Goal: Task Accomplishment & Management: Manage account settings

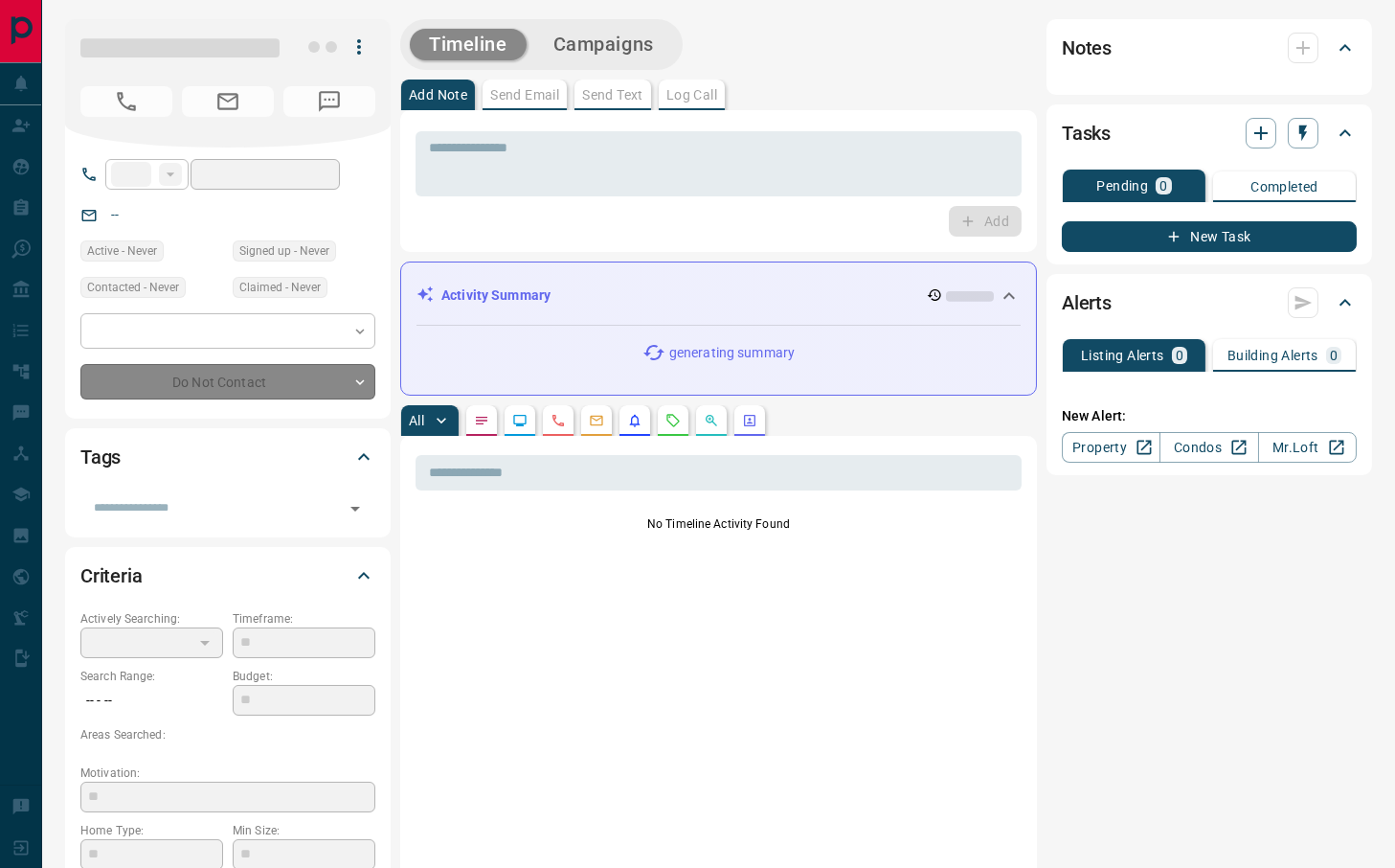
type input "**"
type input "**********"
type input "*"
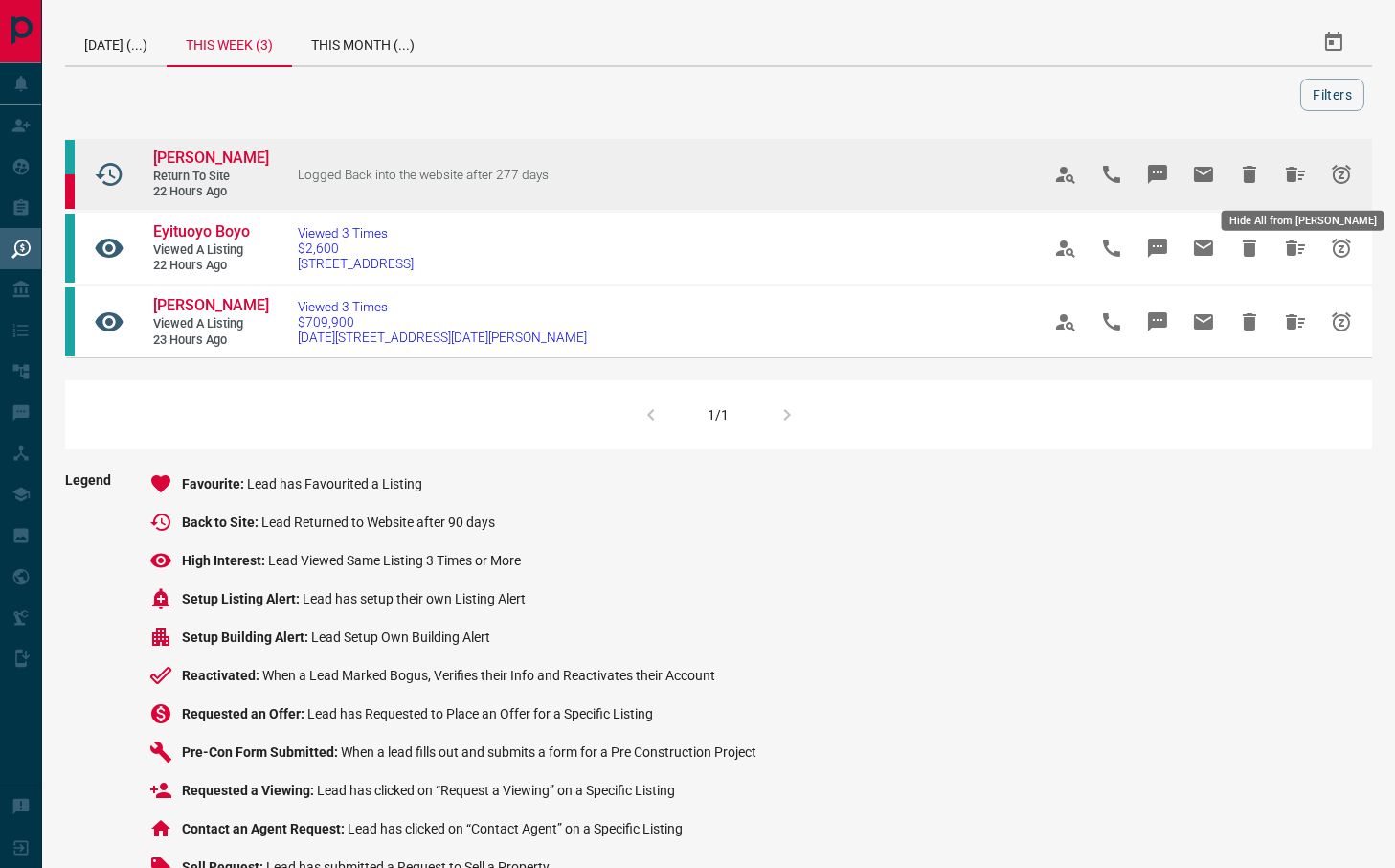
click at [1290, 175] on icon "Hide All from Maxine Caines" at bounding box center [1295, 174] width 19 height 16
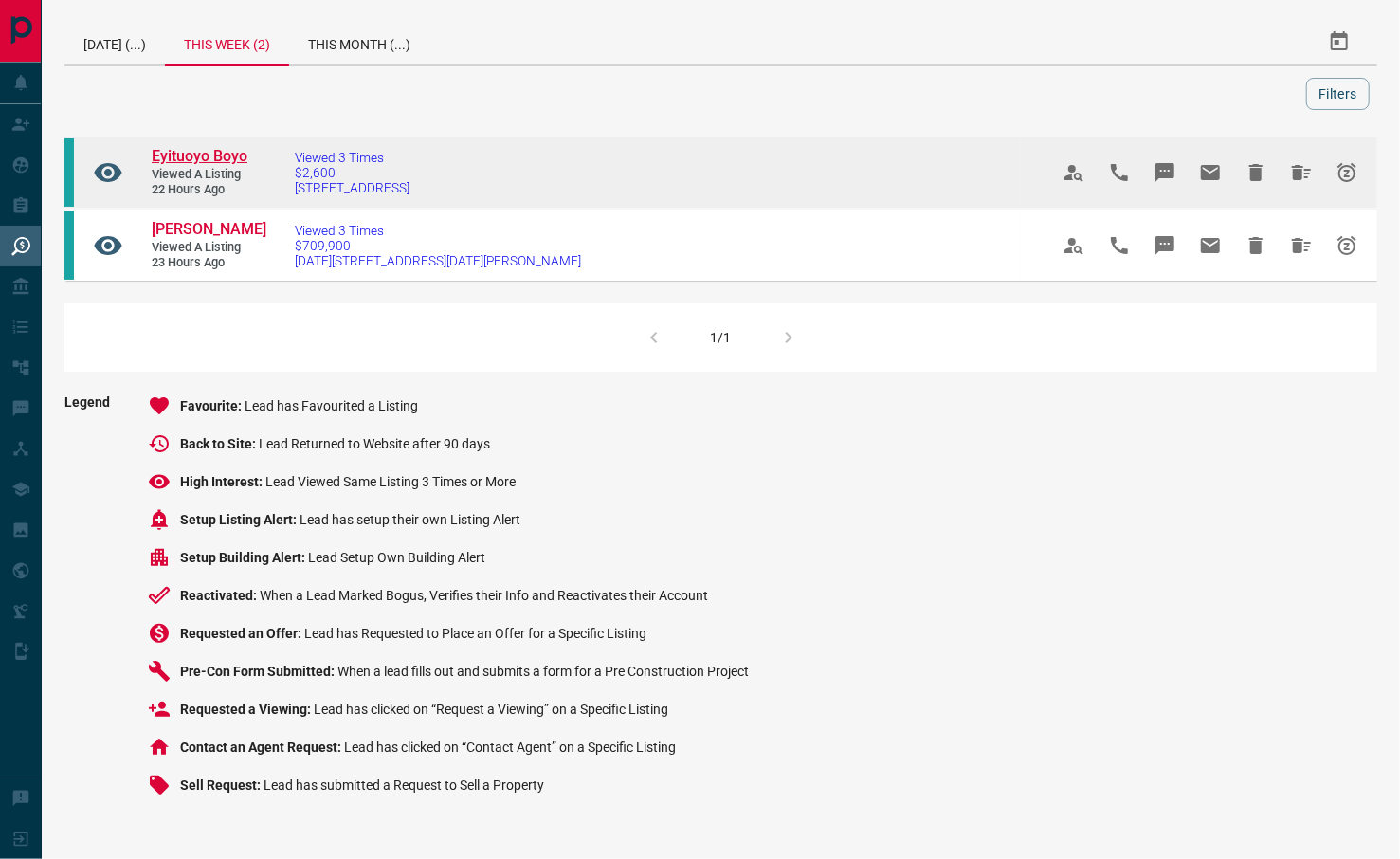
click at [201, 153] on span "Eyituoyo Boyo" at bounding box center [200, 156] width 96 height 18
click at [1302, 168] on icon "Hide All from Eyituoyo Boyo" at bounding box center [1301, 173] width 19 height 16
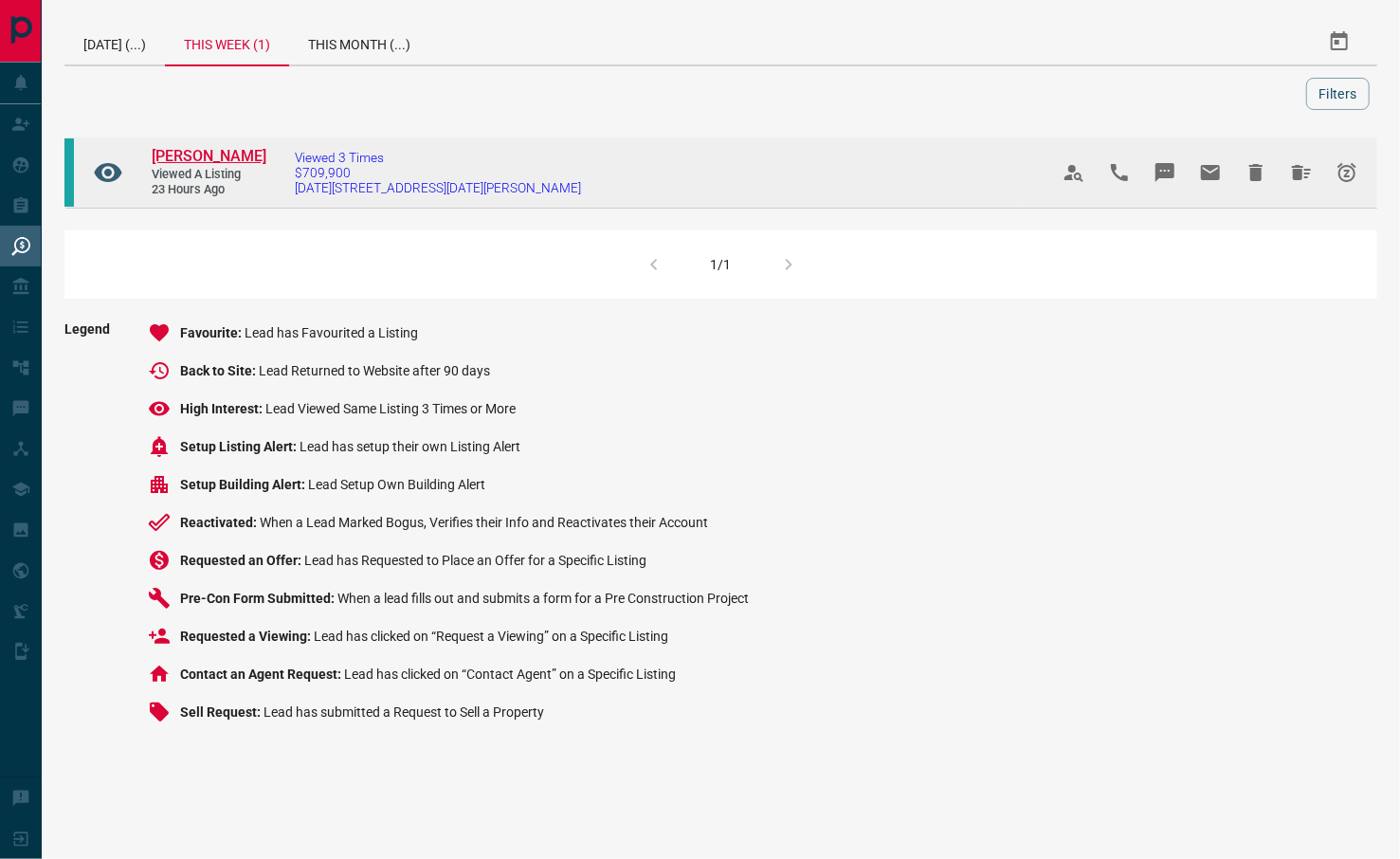
click at [218, 157] on span "[PERSON_NAME]" at bounding box center [210, 156] width 115 height 18
click at [1293, 176] on icon "Hide All from Mirjana Wheeler" at bounding box center [1301, 172] width 22 height 22
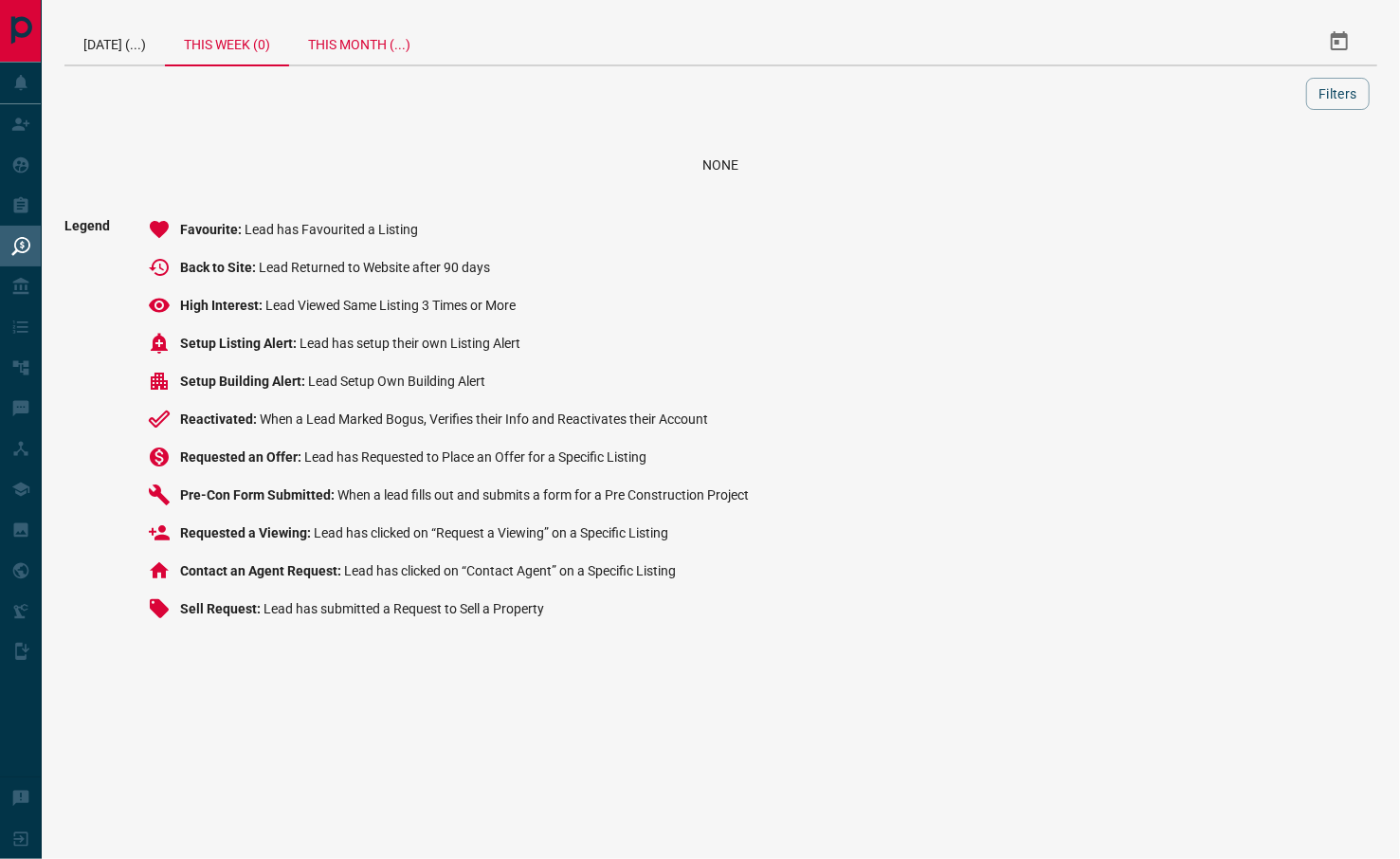
click at [384, 47] on div "This Month (...)" at bounding box center [360, 41] width 140 height 46
click at [108, 41] on div "[DATE] (...)" at bounding box center [114, 41] width 100 height 46
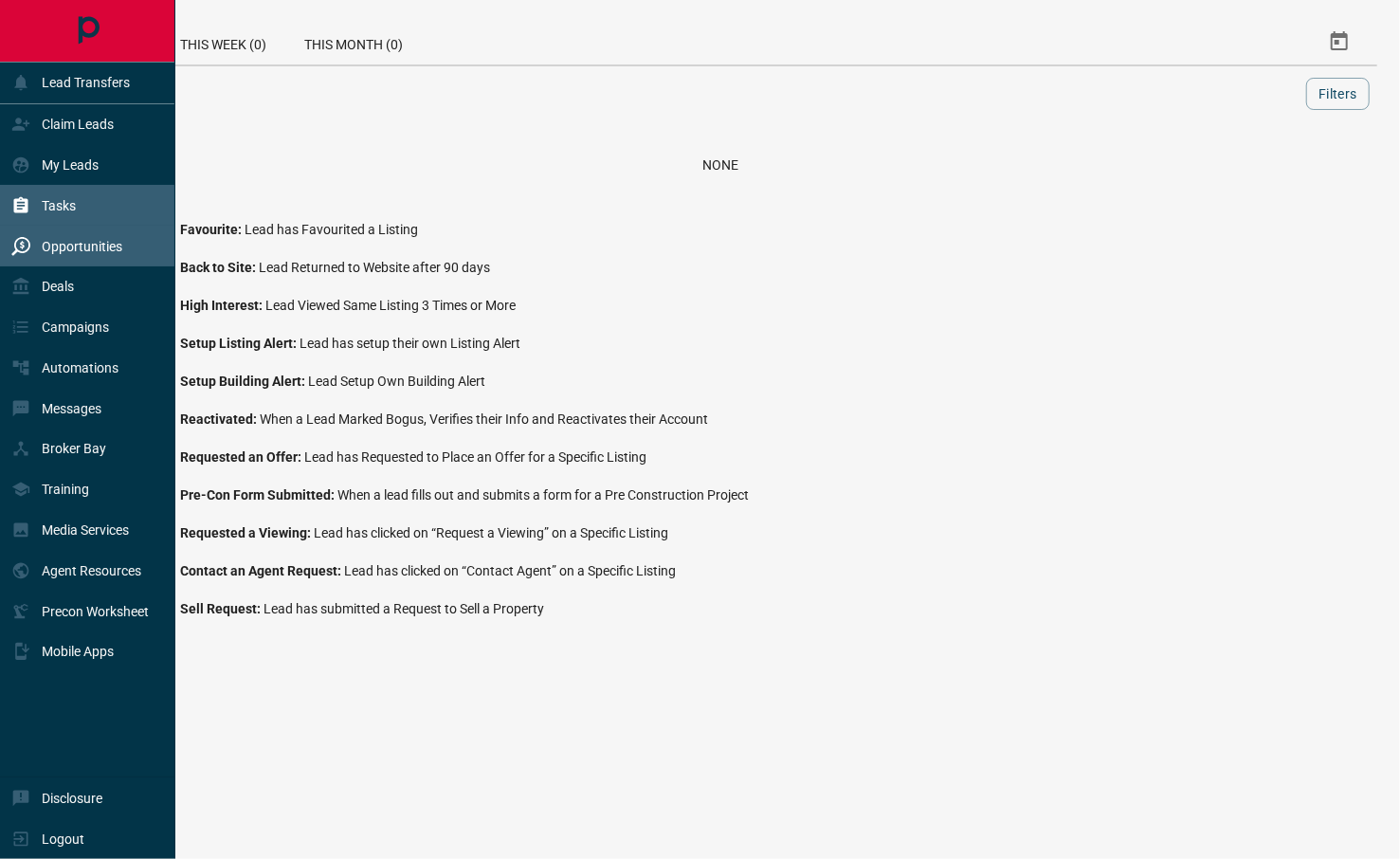
click at [93, 212] on div "Tasks" at bounding box center [88, 206] width 175 height 41
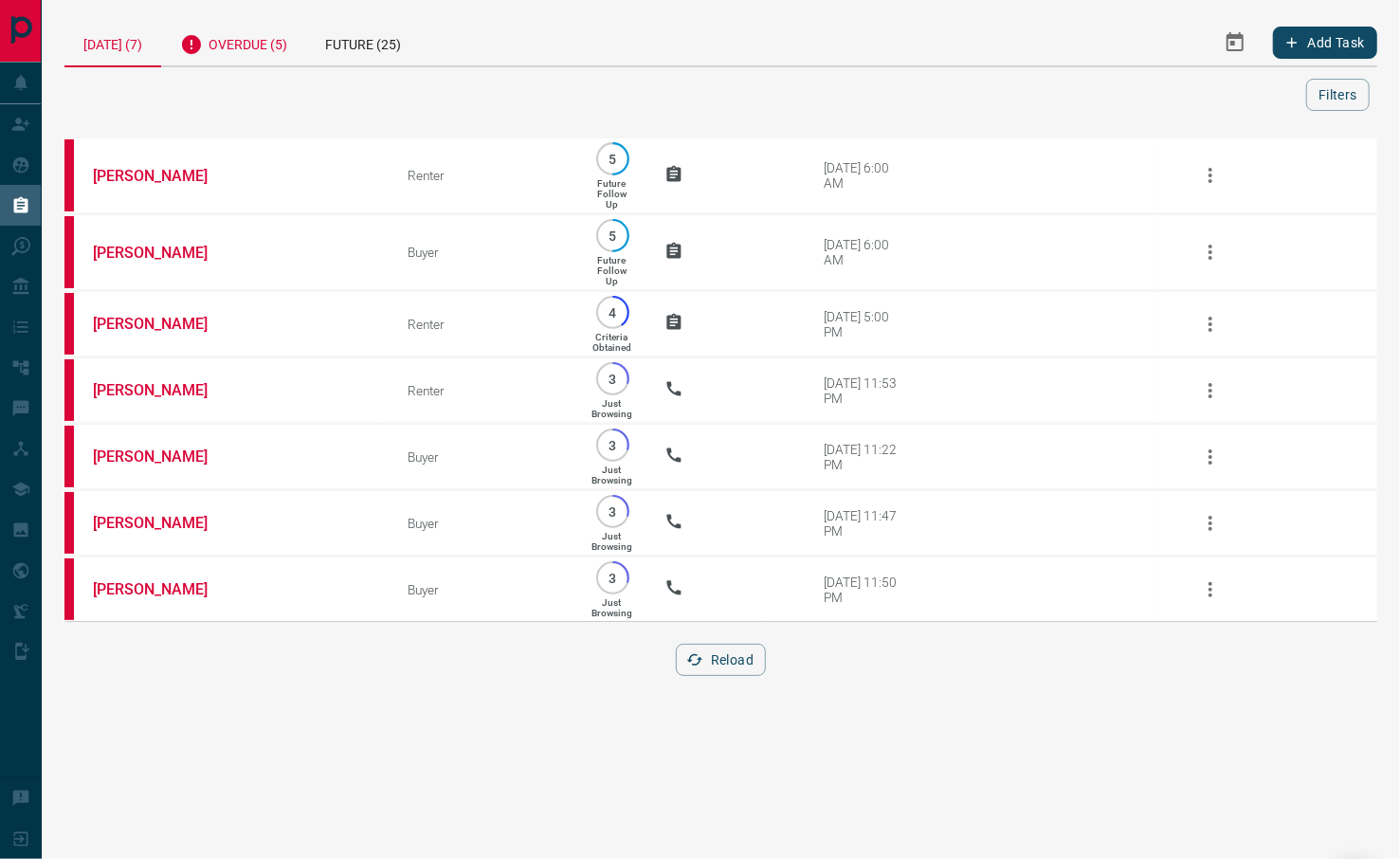
click at [258, 47] on div "Overdue (5)" at bounding box center [233, 42] width 145 height 47
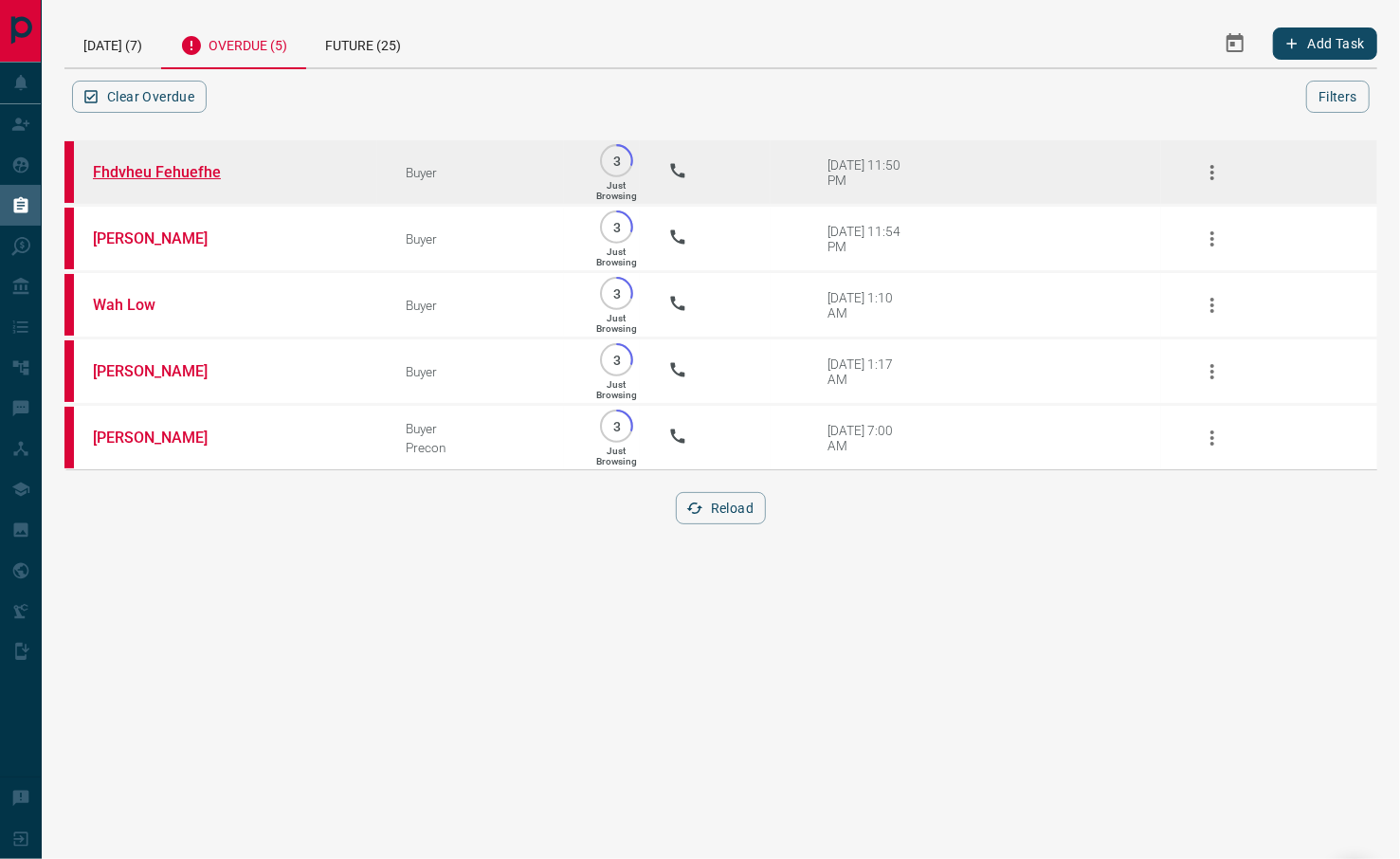
click at [127, 166] on link "Fhdvheu Fehuefhe" at bounding box center [164, 172] width 142 height 18
click at [180, 167] on link "Fhdvheu Fehuefhe" at bounding box center [164, 172] width 142 height 18
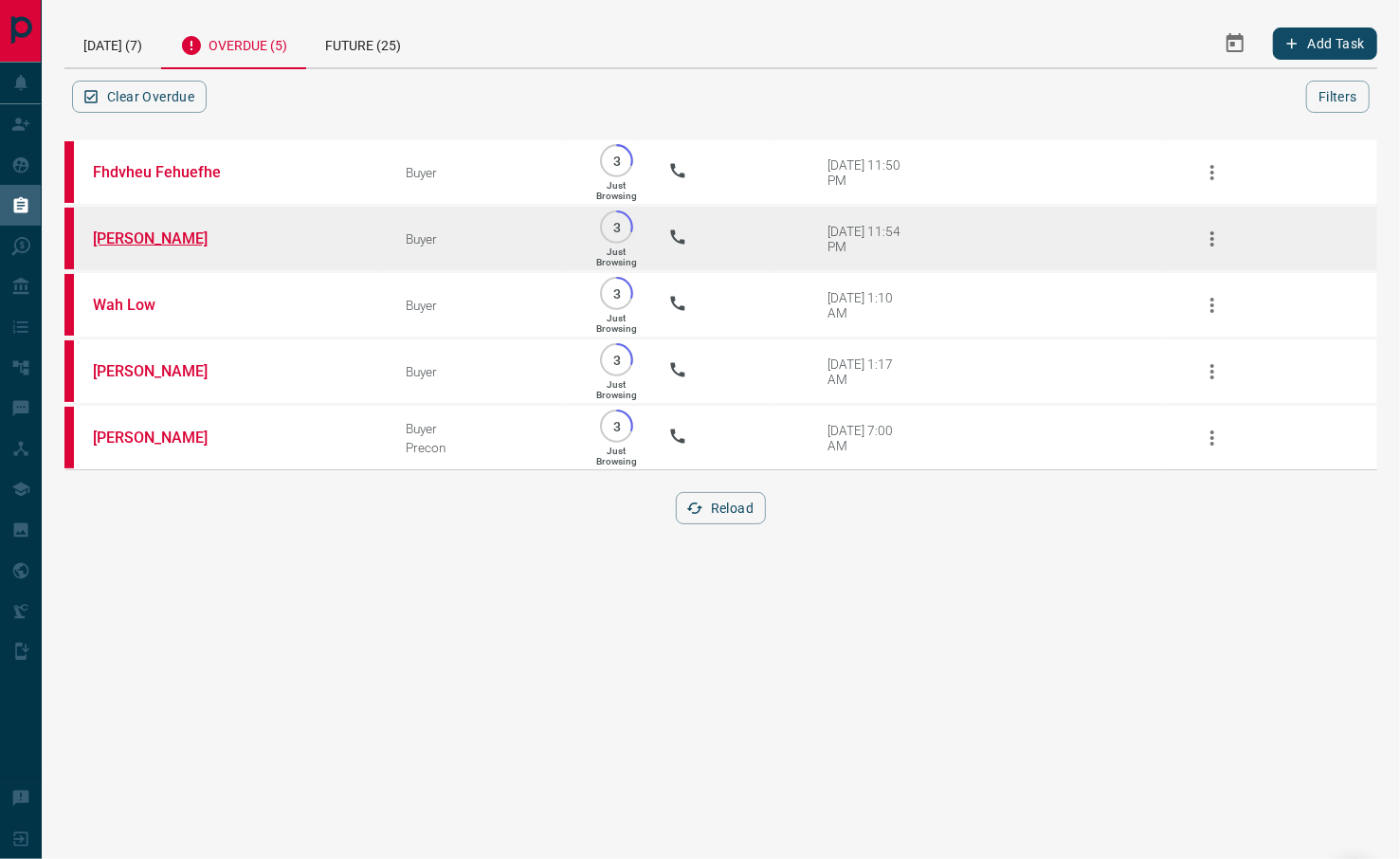
click at [110, 229] on link "[PERSON_NAME]" at bounding box center [164, 238] width 142 height 18
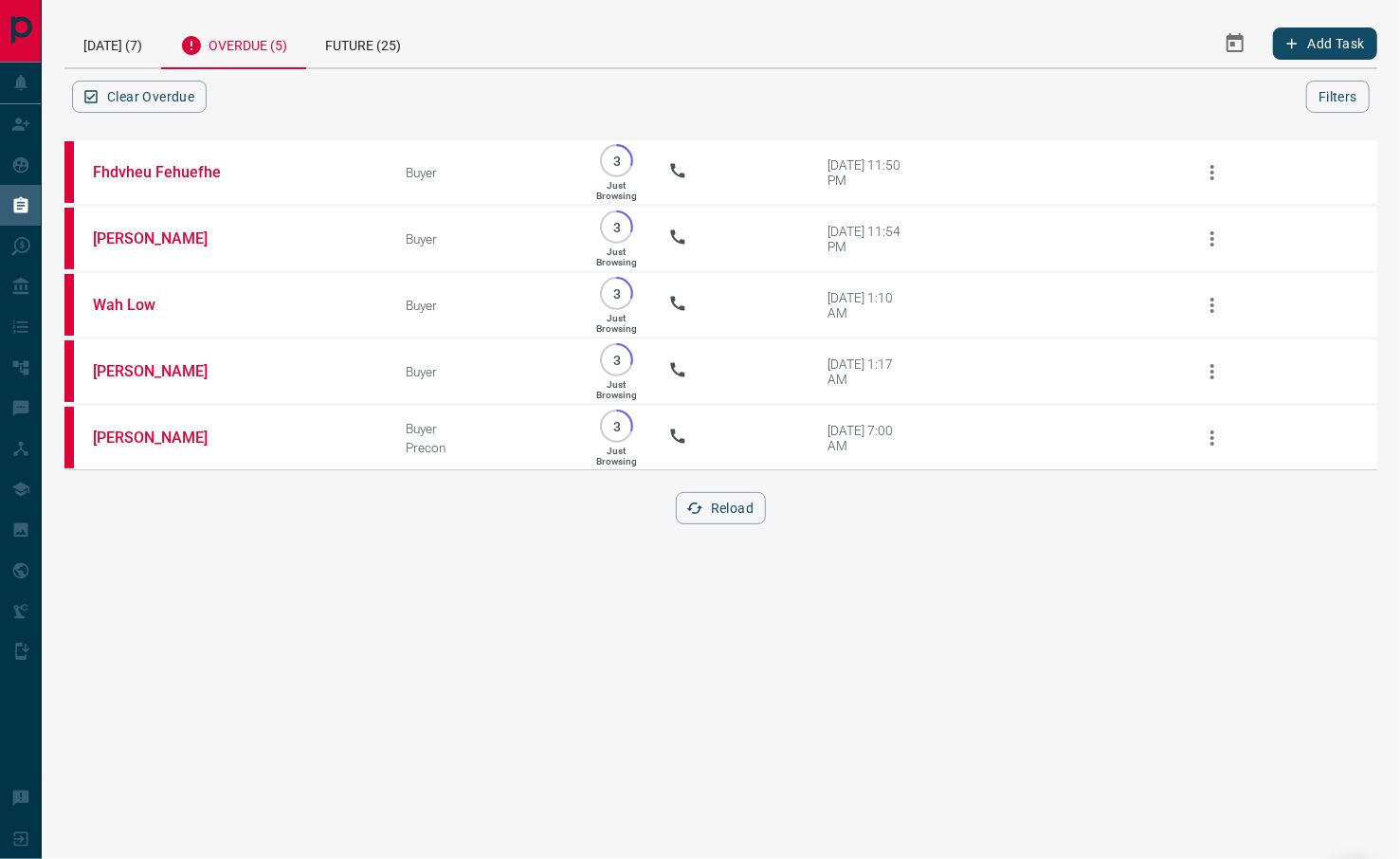
click at [257, 46] on div "Overdue (5)" at bounding box center [233, 44] width 145 height 51
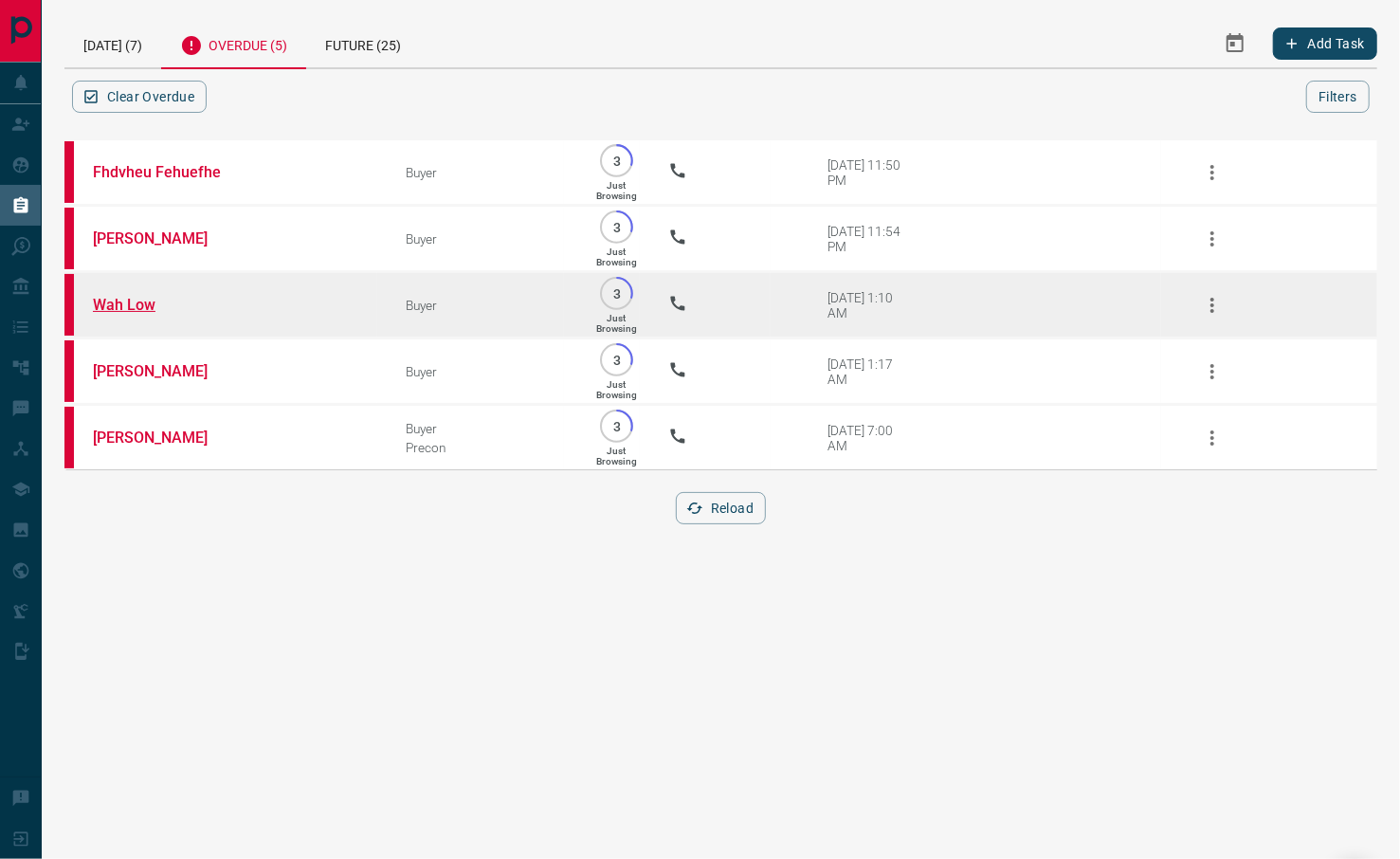
click at [143, 295] on link "Wah Low" at bounding box center [164, 304] width 142 height 18
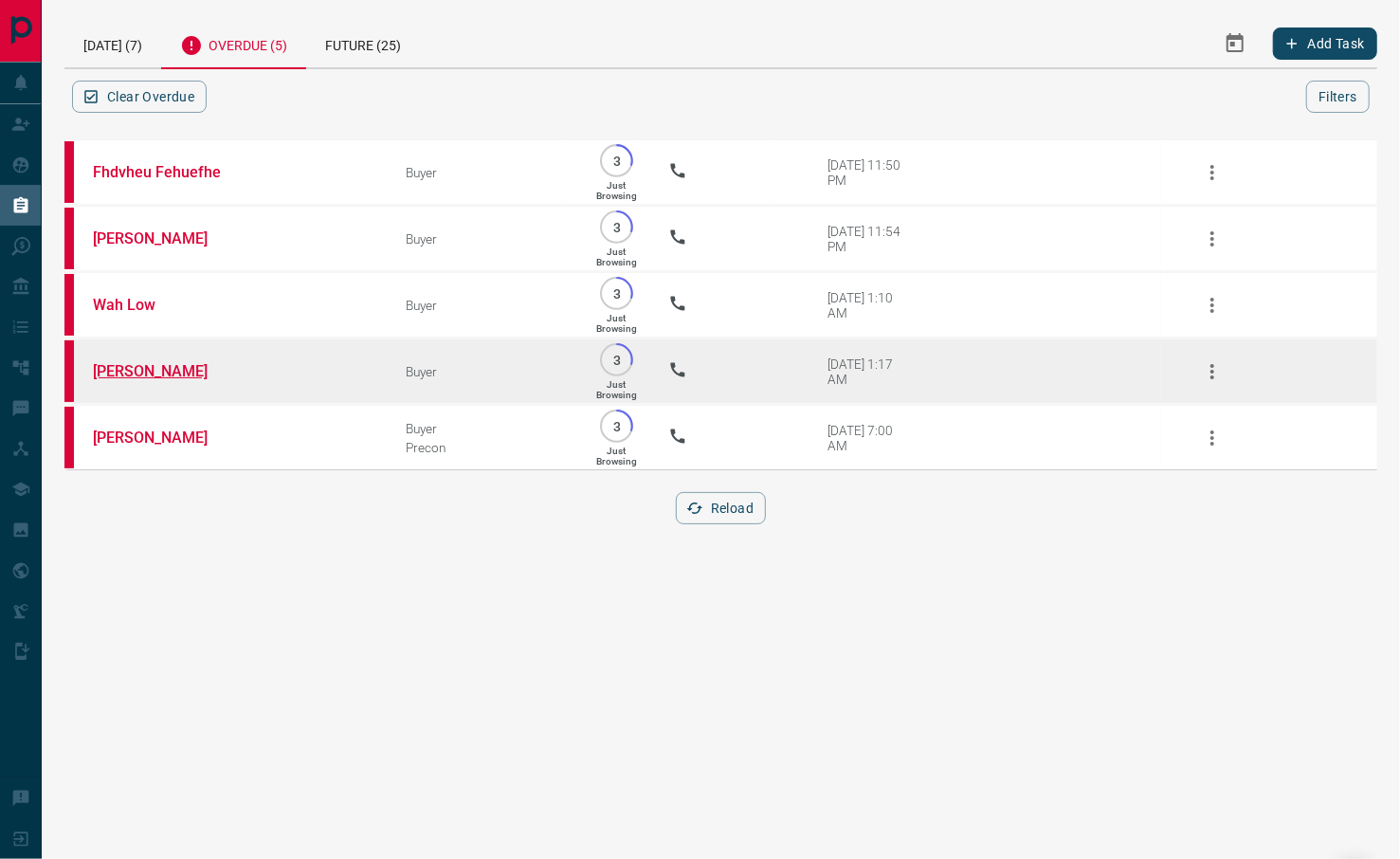
click at [138, 362] on link "[PERSON_NAME]" at bounding box center [164, 371] width 142 height 18
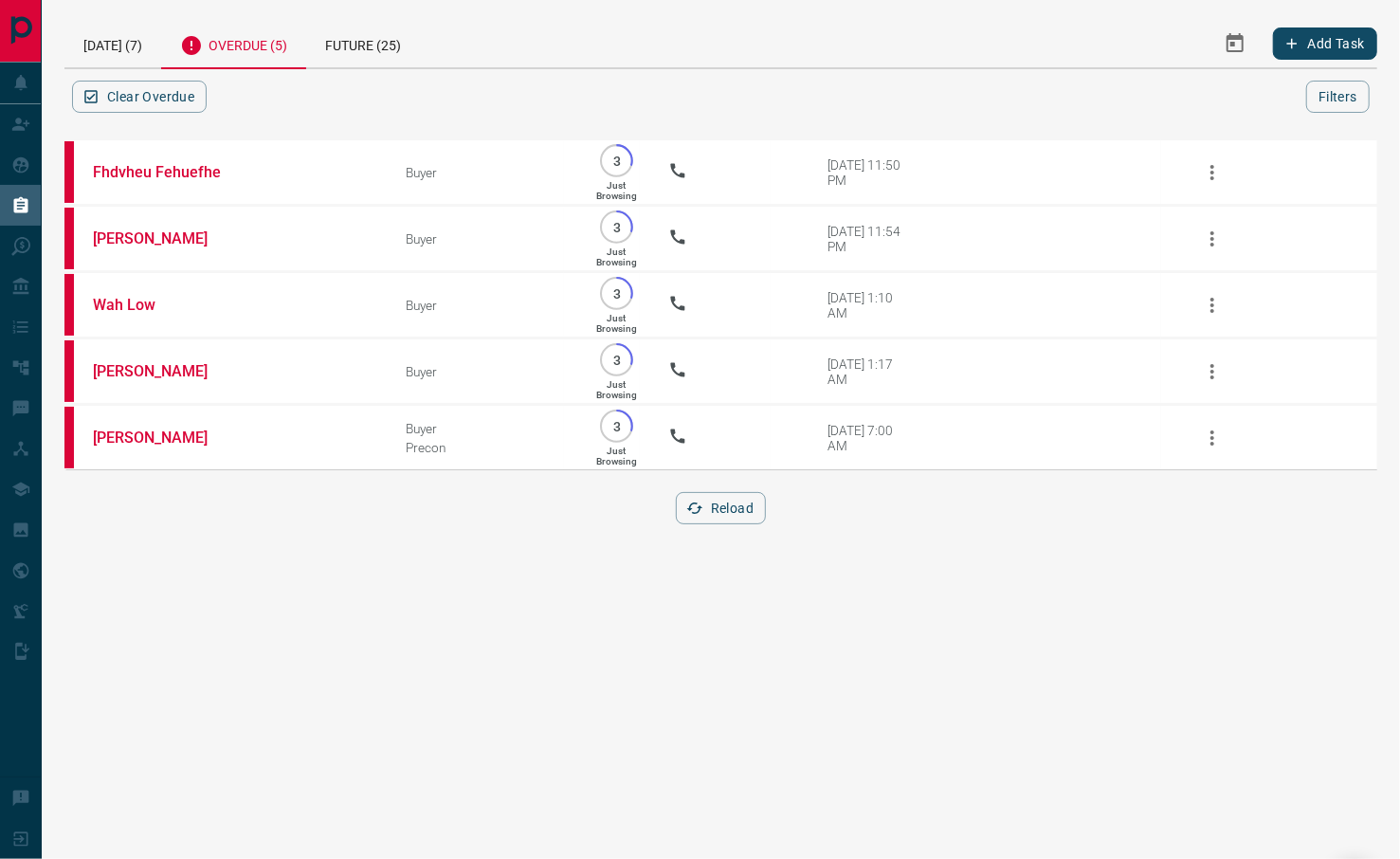
click at [278, 42] on div "Overdue (5)" at bounding box center [233, 44] width 145 height 51
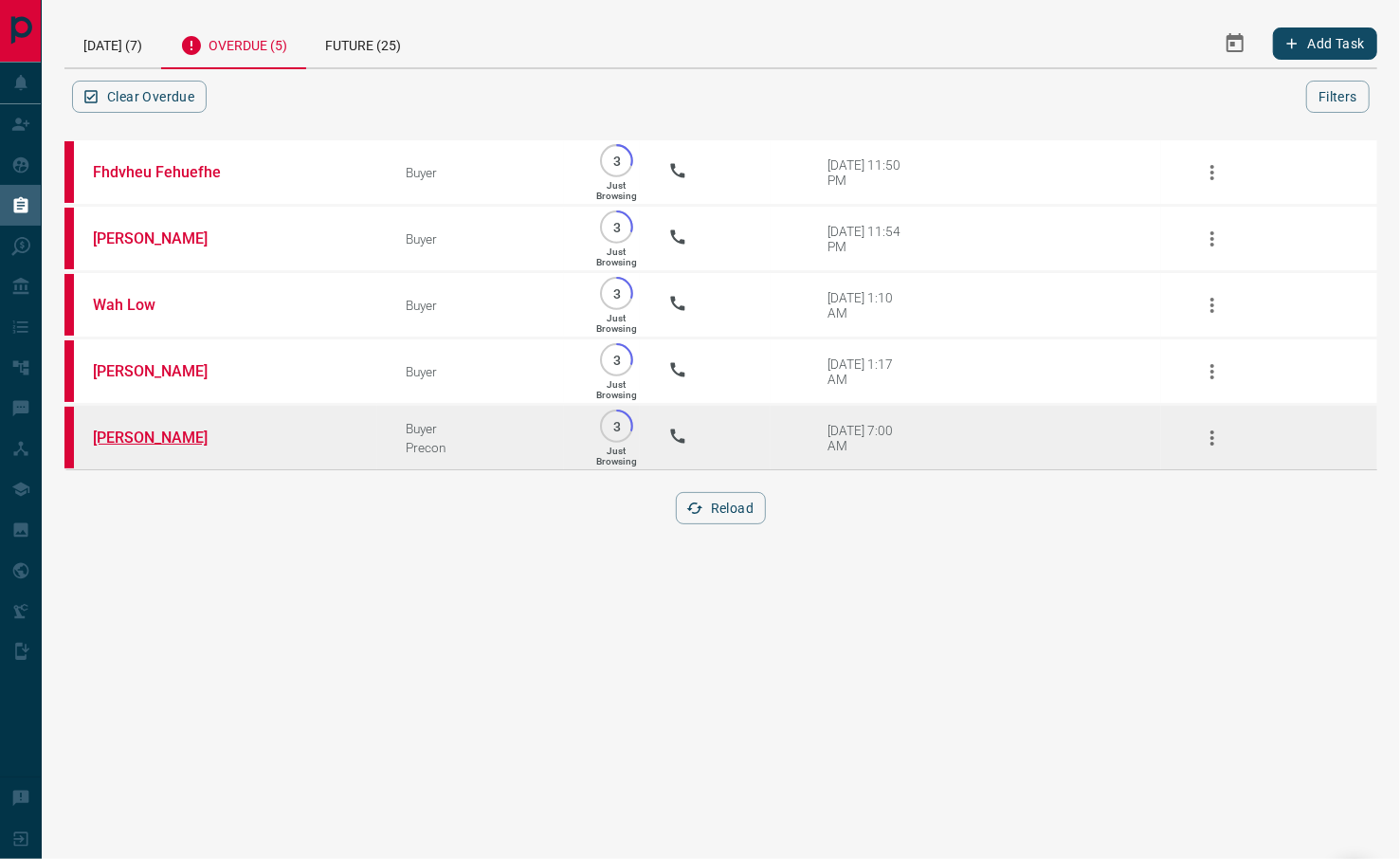
click at [159, 428] on link "[PERSON_NAME]" at bounding box center [164, 437] width 142 height 18
